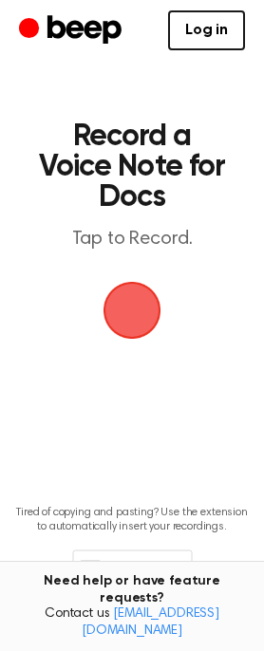
click at [124, 311] on span "button" at bounding box center [133, 311] width 96 height 96
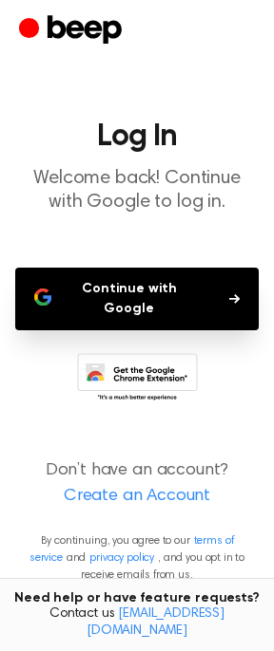
click at [174, 300] on button "Continue with Google" at bounding box center [136, 299] width 243 height 63
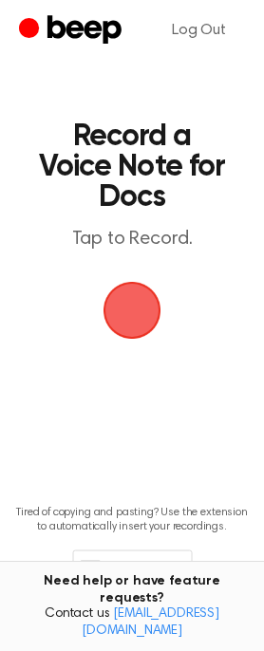
click at [130, 322] on span "button" at bounding box center [132, 310] width 104 height 104
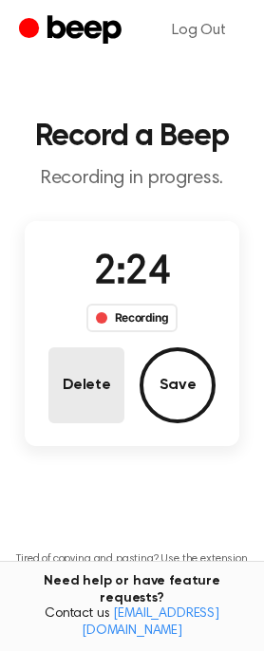
click at [73, 406] on button "Delete" at bounding box center [86, 386] width 76 height 76
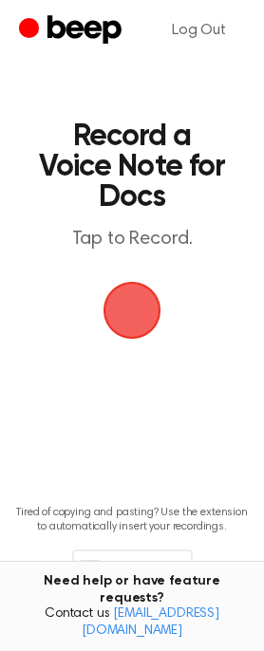
click at [143, 320] on span "button" at bounding box center [132, 310] width 94 height 94
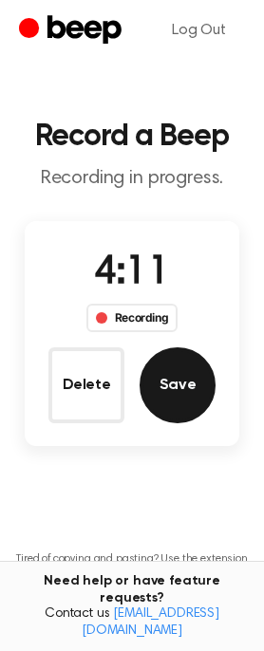
click at [180, 381] on button "Save" at bounding box center [178, 386] width 76 height 76
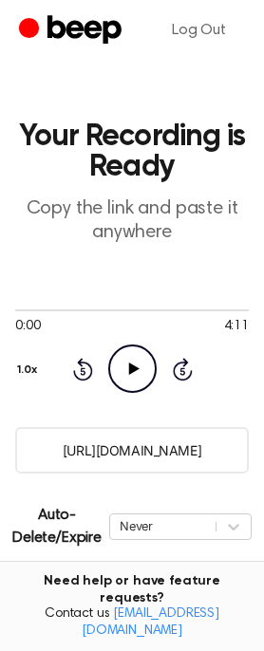
click at [154, 385] on icon "Play Audio" at bounding box center [132, 369] width 48 height 48
click at [111, 446] on input "[URL][DOMAIN_NAME]" at bounding box center [132, 450] width 234 height 47
click at [103, 385] on div "Rewind 5 seconds Pause Audio Skip 5 seconds" at bounding box center [132, 369] width 121 height 48
click at [142, 369] on icon "Pause Audio" at bounding box center [132, 369] width 48 height 48
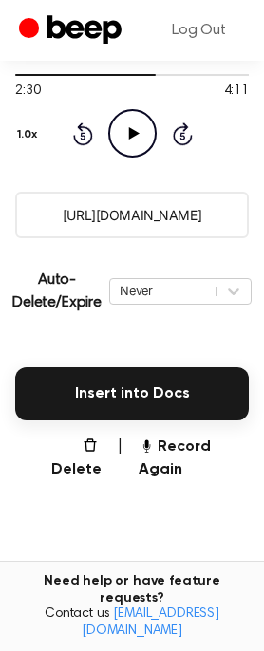
scroll to position [380, 0]
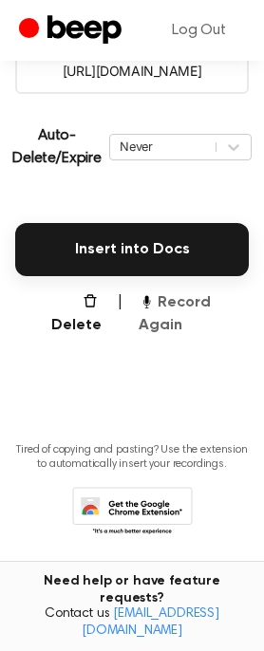
click at [199, 302] on button "Record Again" at bounding box center [194, 315] width 110 height 46
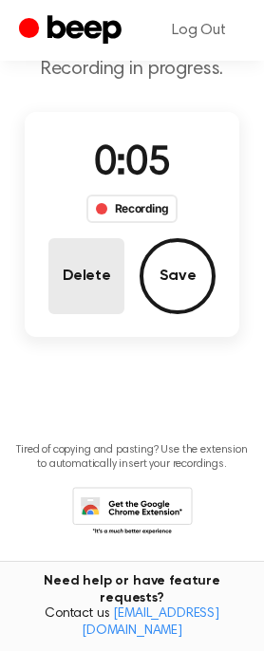
click at [100, 286] on button "Delete" at bounding box center [86, 276] width 76 height 76
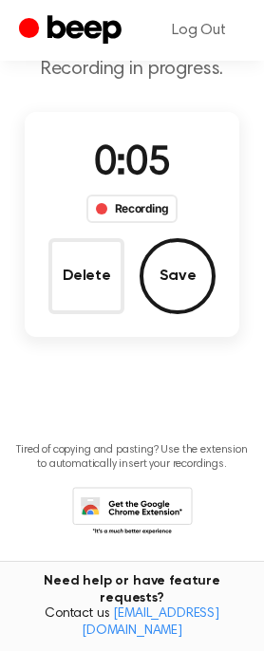
scroll to position [63, 0]
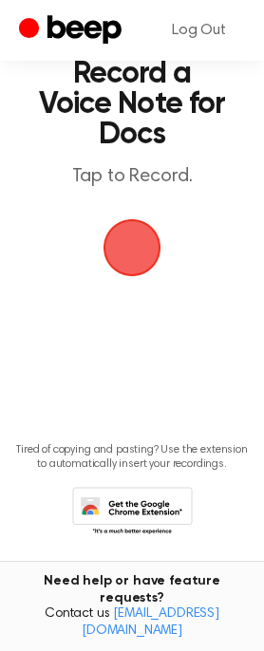
click at [134, 262] on span "button" at bounding box center [132, 248] width 106 height 106
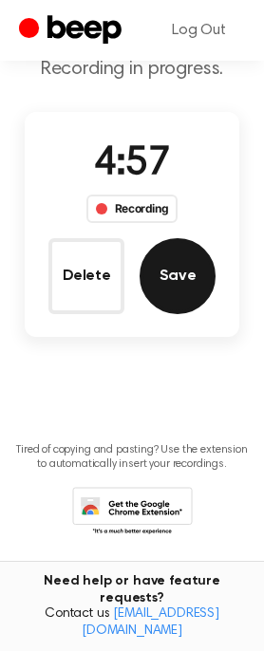
click at [167, 286] on button "Save" at bounding box center [178, 276] width 76 height 76
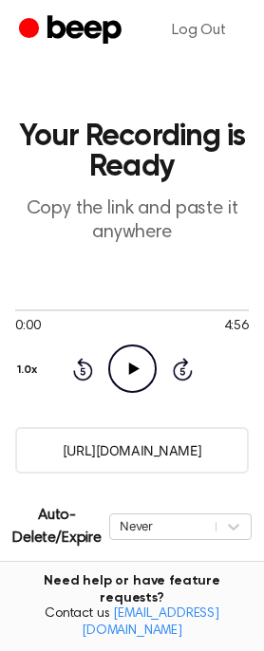
click at [136, 374] on icon "Play Audio" at bounding box center [132, 369] width 48 height 48
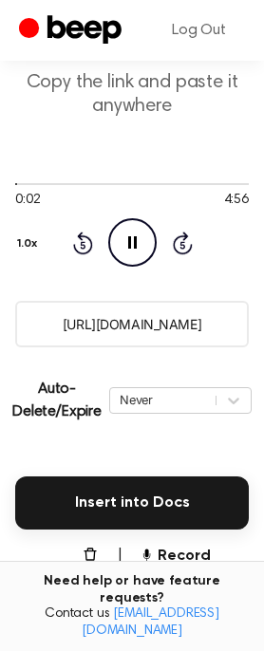
scroll to position [253, 0]
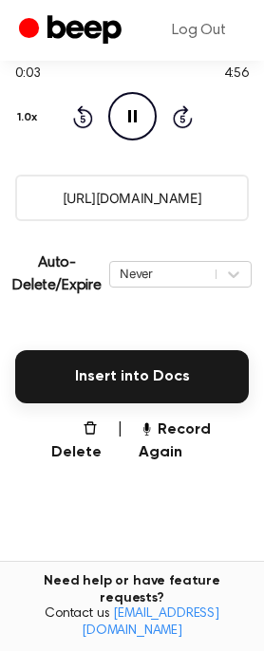
click at [132, 377] on button "Insert into Docs" at bounding box center [132, 376] width 234 height 53
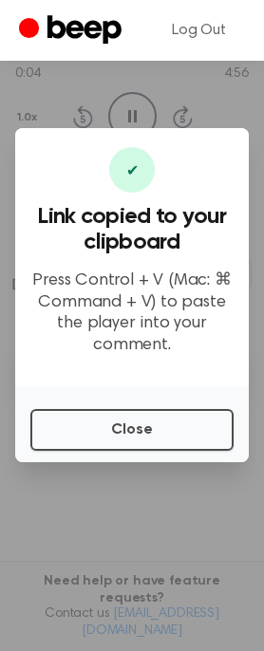
click at [103, 452] on div "Close" at bounding box center [132, 425] width 234 height 76
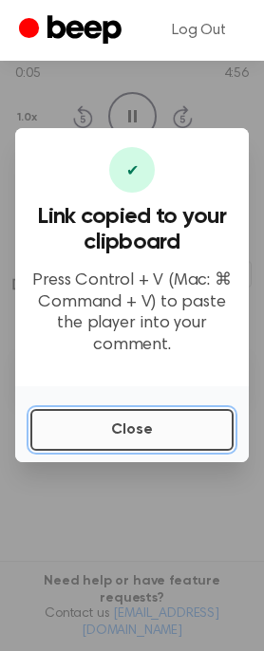
click at [104, 428] on button "Close" at bounding box center [131, 430] width 203 height 42
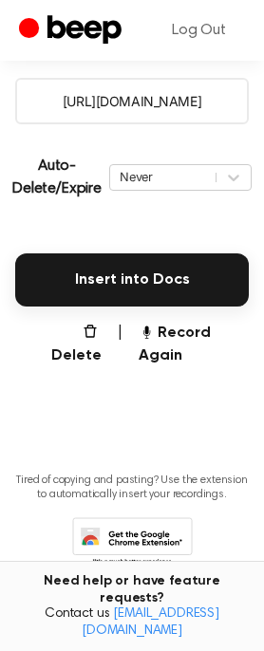
scroll to position [380, 0]
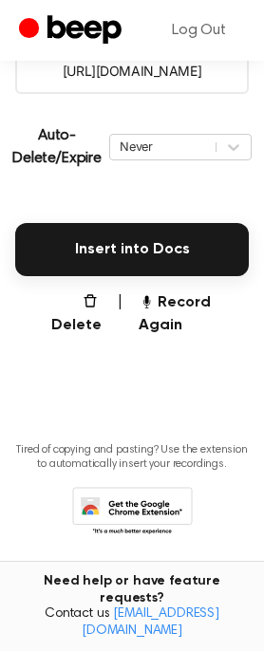
click at [68, 338] on main "Your Recording is Ready Copy the link and paste it anywhere 0:10 4:56 Your brow…" at bounding box center [132, 106] width 264 height 972
click at [79, 322] on button "Delete" at bounding box center [70, 315] width 64 height 46
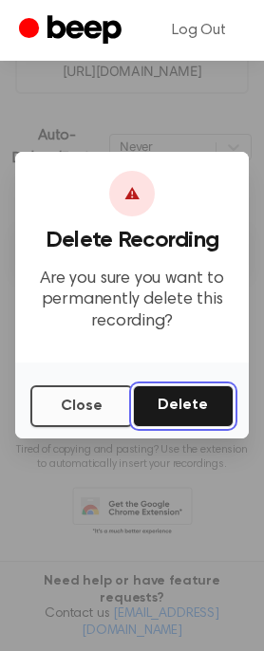
drag, startPoint x: 190, startPoint y: 414, endPoint x: 102, endPoint y: 413, distance: 88.3
click at [104, 423] on div "Close Delete" at bounding box center [132, 401] width 234 height 76
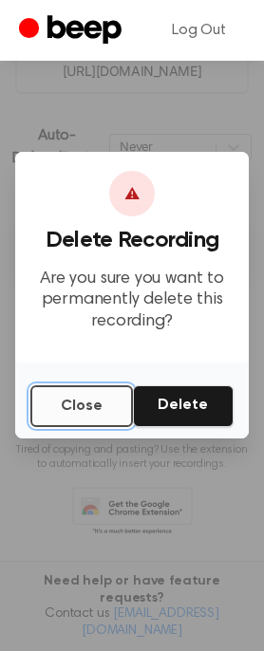
click at [88, 404] on button "Close" at bounding box center [81, 407] width 103 height 42
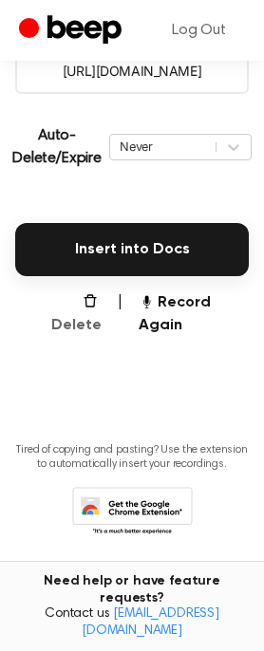
click at [62, 292] on button "Delete" at bounding box center [70, 315] width 64 height 46
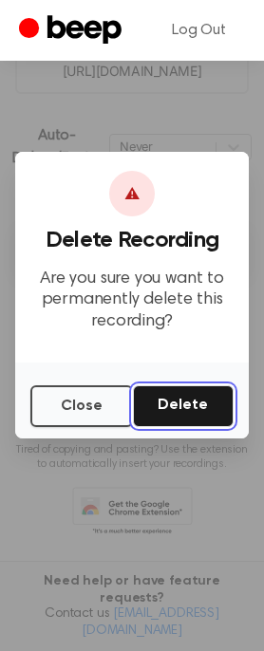
click at [177, 401] on button "Delete" at bounding box center [183, 407] width 101 height 42
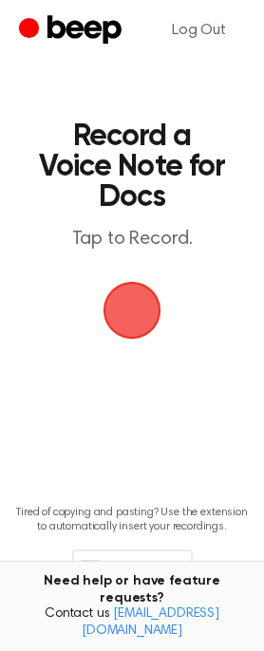
scroll to position [65, 0]
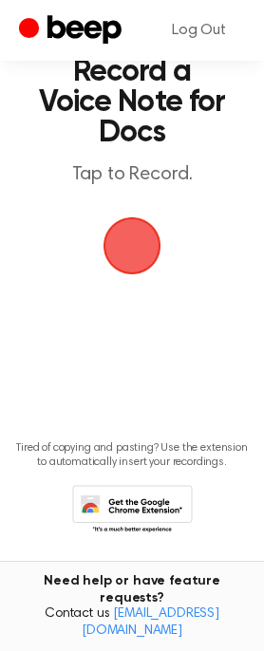
click at [108, 247] on span "button" at bounding box center [131, 245] width 73 height 73
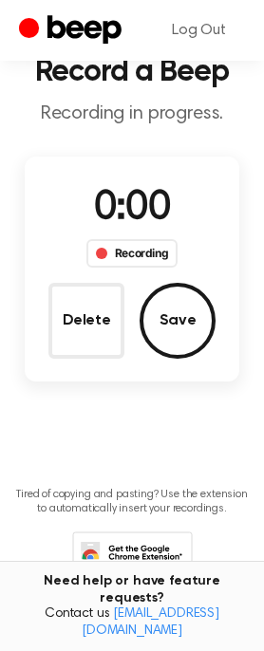
scroll to position [110, 0]
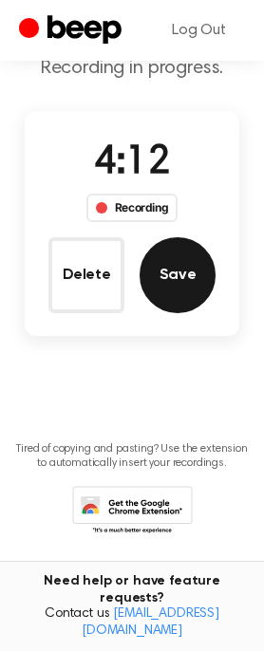
click at [182, 265] on button "Save" at bounding box center [178, 275] width 76 height 76
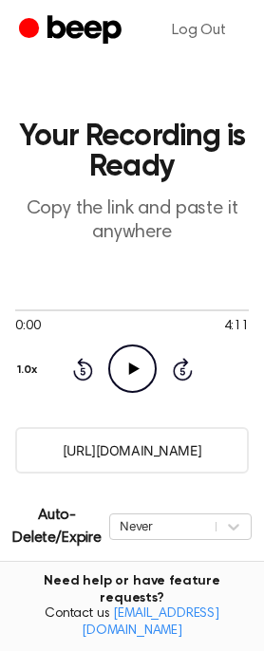
click at [83, 459] on input "https://beep.audio/JDoWf0X" at bounding box center [132, 450] width 234 height 47
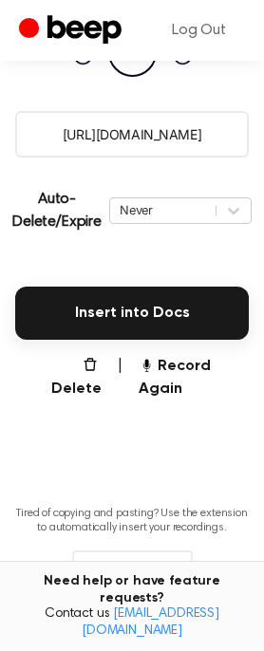
scroll to position [381, 0]
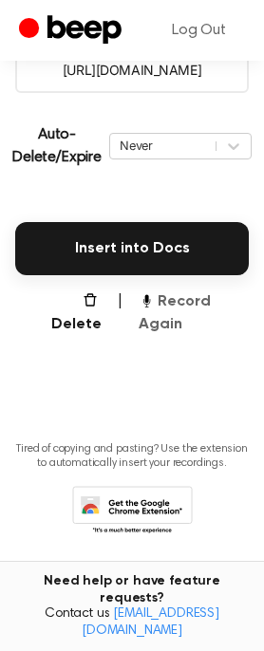
click at [170, 317] on button "Record Again" at bounding box center [194, 314] width 110 height 46
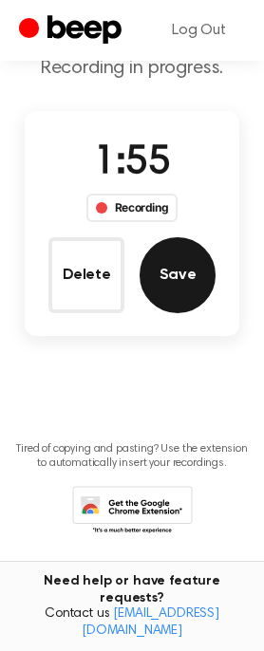
drag, startPoint x: 66, startPoint y: 273, endPoint x: 210, endPoint y: 290, distance: 144.4
click at [223, 302] on div "1:55 Recording Delete Save" at bounding box center [132, 223] width 215 height 179
click at [185, 292] on button "Save" at bounding box center [178, 275] width 76 height 76
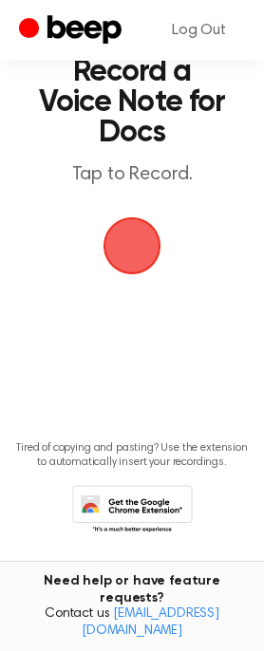
scroll to position [0, 0]
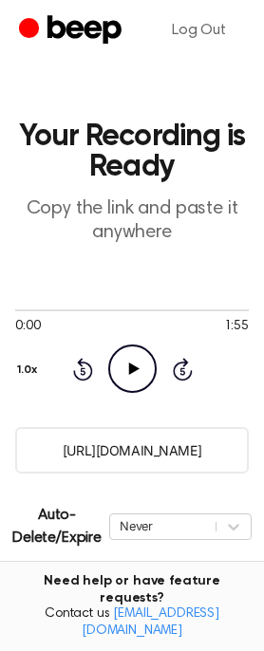
click at [139, 433] on input "https://beep.audio/fsy7gqQ" at bounding box center [132, 450] width 234 height 47
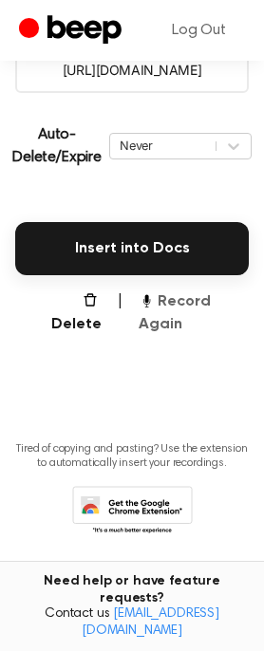
click at [171, 327] on button "Record Again" at bounding box center [194, 314] width 110 height 46
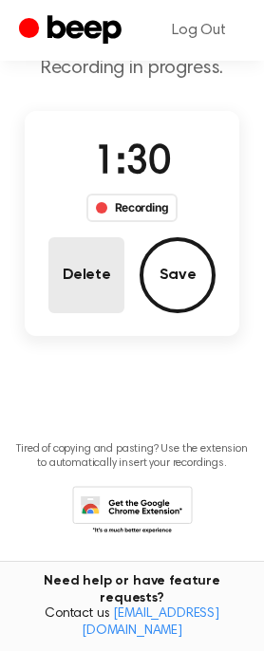
click at [72, 266] on button "Delete" at bounding box center [86, 275] width 76 height 76
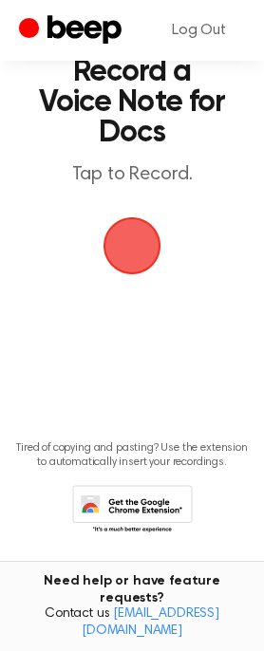
scroll to position [64, 0]
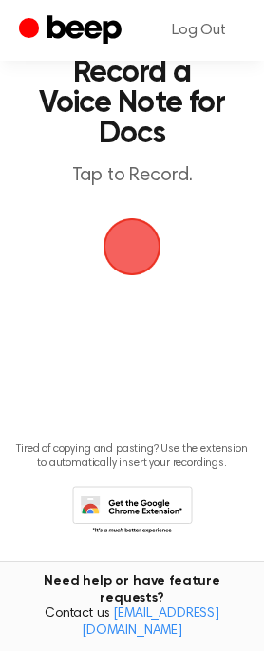
click at [144, 255] on span "button" at bounding box center [133, 248] width 62 height 62
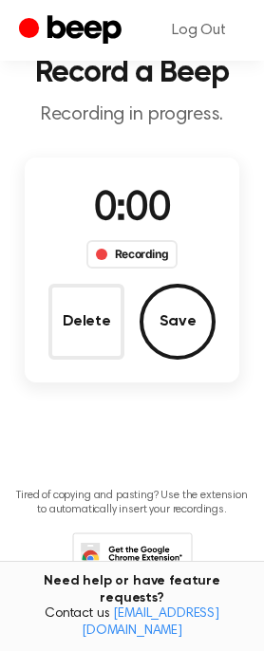
scroll to position [110, 0]
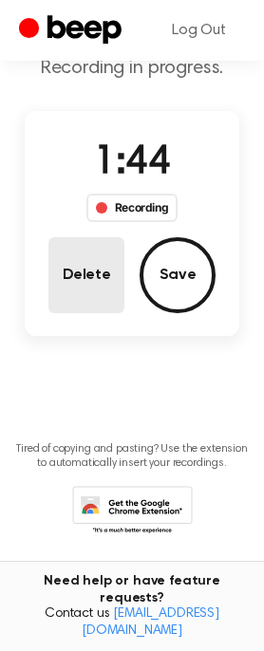
click at [70, 274] on button "Delete" at bounding box center [86, 275] width 76 height 76
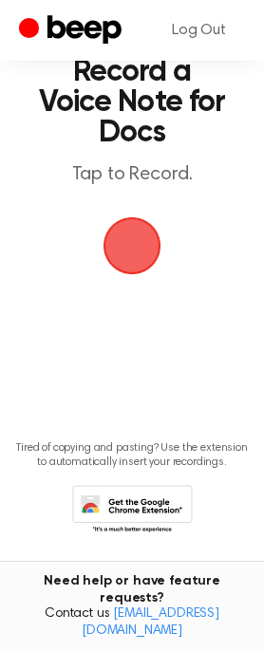
scroll to position [64, 0]
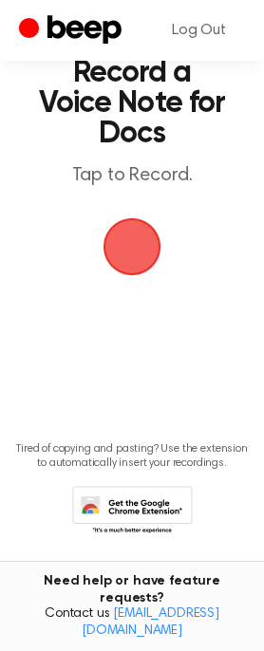
click at [141, 237] on span "button" at bounding box center [132, 247] width 78 height 78
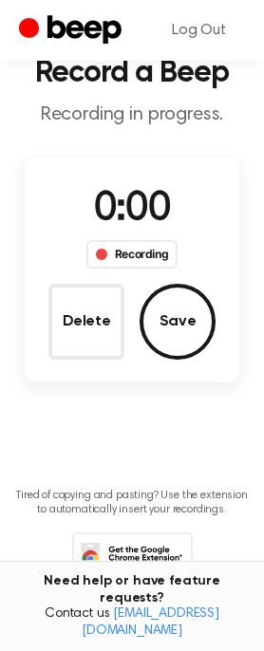
scroll to position [110, 0]
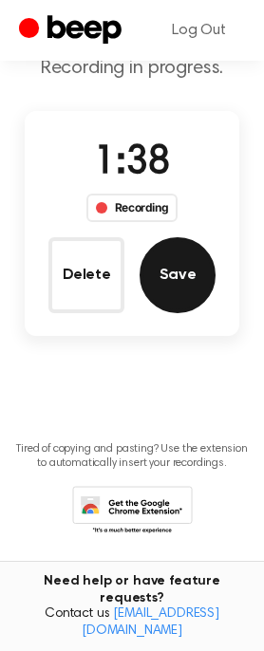
click at [185, 311] on button "Save" at bounding box center [178, 275] width 76 height 76
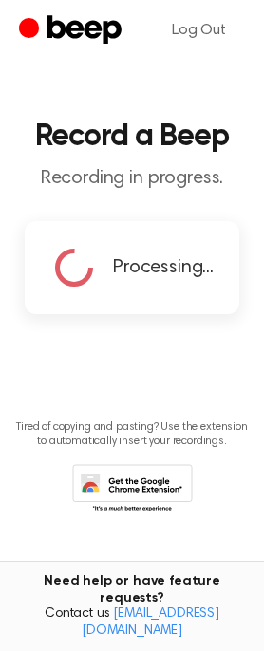
scroll to position [0, 0]
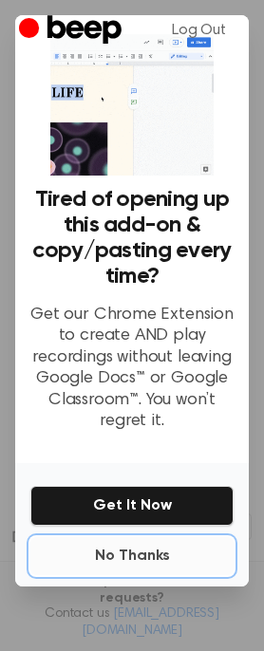
click at [142, 555] on button "No Thanks" at bounding box center [131, 557] width 203 height 38
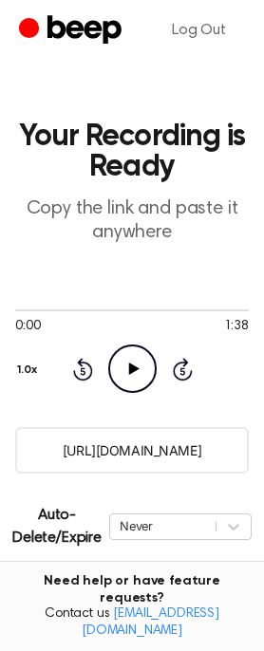
click at [171, 453] on input "https://beep.audio/FOlTy15" at bounding box center [132, 450] width 234 height 47
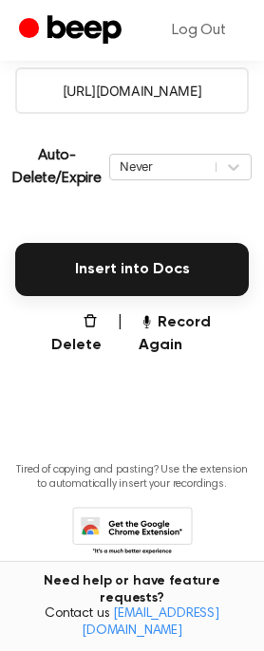
scroll to position [380, 0]
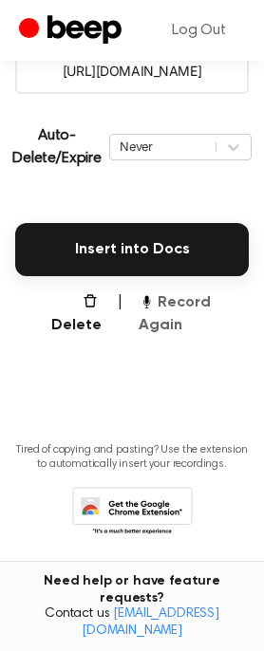
click at [179, 324] on button "Record Again" at bounding box center [194, 315] width 110 height 46
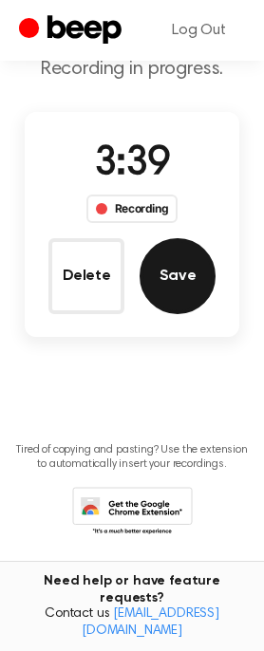
click at [203, 274] on button "Save" at bounding box center [178, 276] width 76 height 76
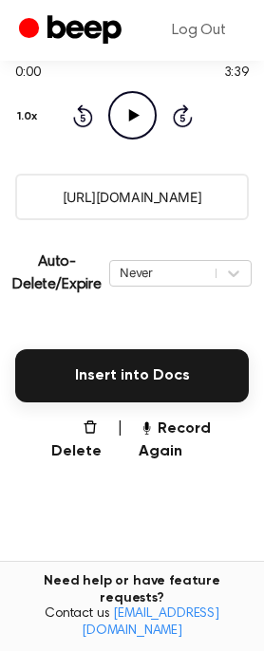
scroll to position [380, 0]
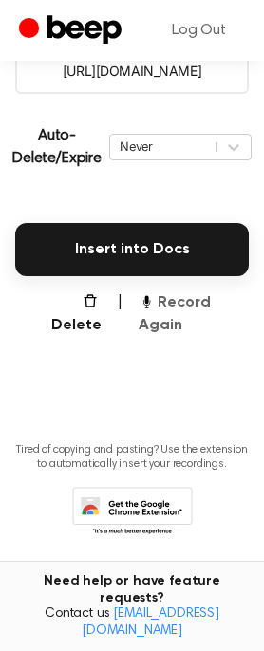
click at [171, 327] on button "Record Again" at bounding box center [194, 315] width 110 height 46
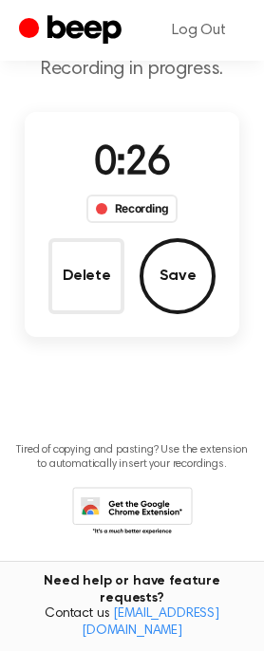
click at [52, 292] on button "Delete" at bounding box center [86, 276] width 76 height 76
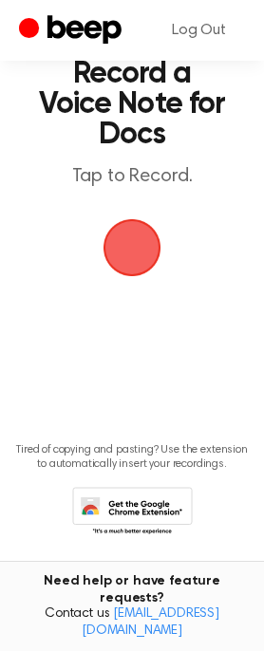
click at [136, 251] on span "button" at bounding box center [131, 247] width 53 height 53
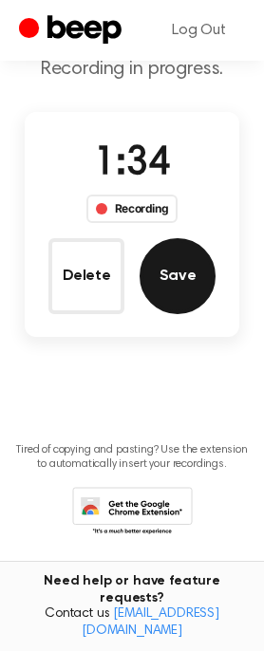
click at [179, 283] on button "Save" at bounding box center [178, 276] width 76 height 76
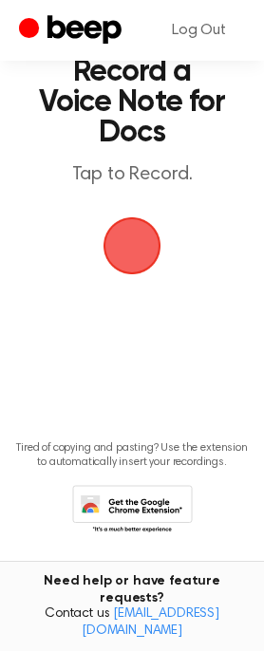
scroll to position [0, 0]
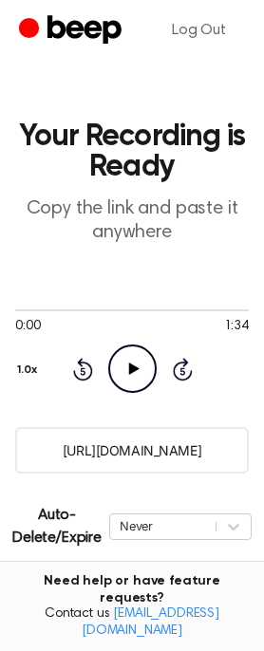
click at [123, 453] on input "https://beep.audio/meV9TWe" at bounding box center [132, 450] width 234 height 47
